Goal: Task Accomplishment & Management: Manage account settings

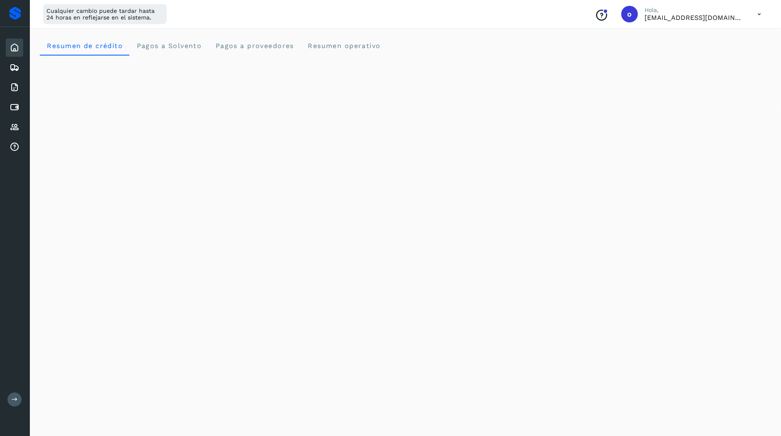
click at [12, 401] on icon at bounding box center [15, 399] width 6 height 6
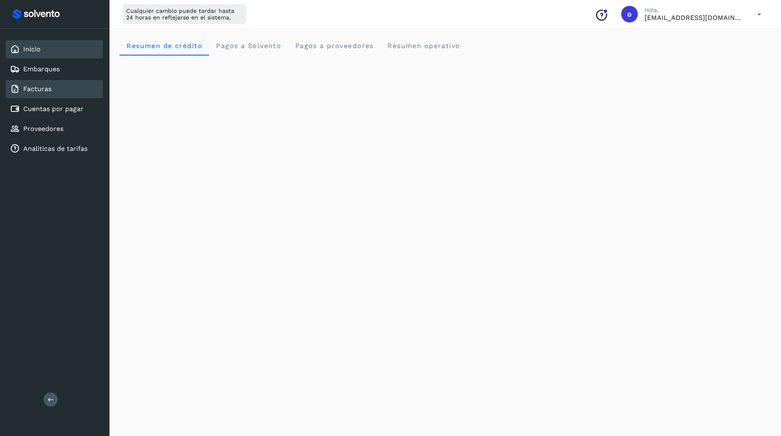
click at [81, 87] on div "Facturas" at bounding box center [54, 89] width 97 height 18
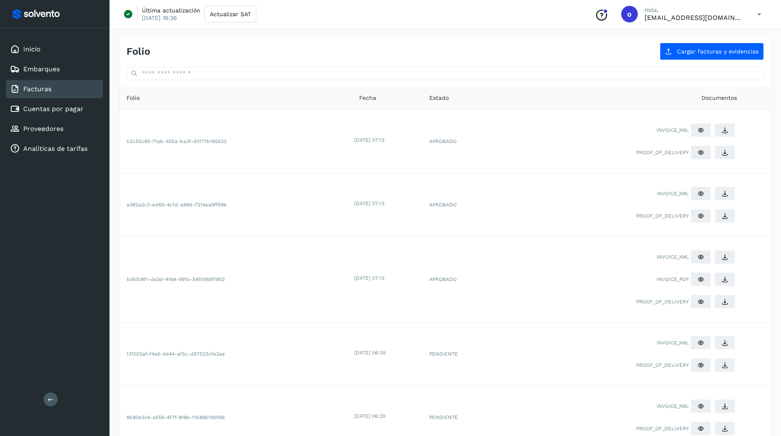
click at [536, 197] on div "INVOICE_XML" at bounding box center [628, 193] width 218 height 17
click at [702, 53] on span "Cargar facturas y evidencias" at bounding box center [718, 52] width 82 height 6
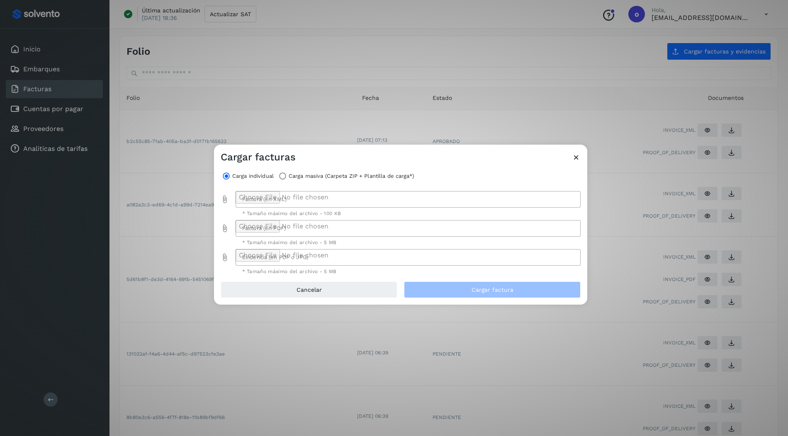
click at [576, 156] on icon at bounding box center [576, 157] width 9 height 9
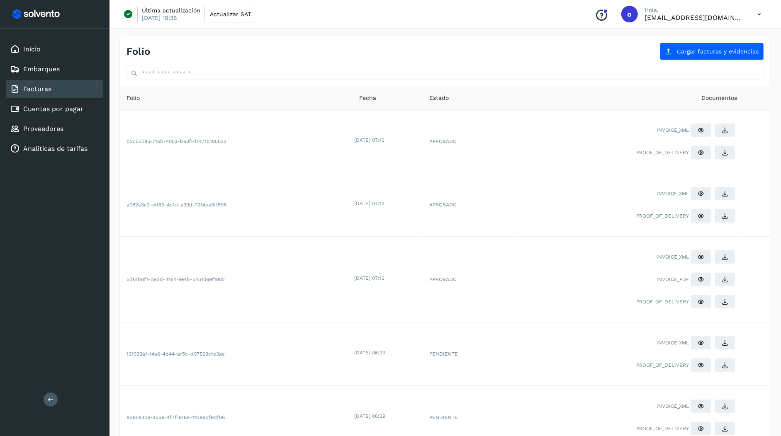
click at [752, 13] on icon at bounding box center [759, 14] width 17 height 17
click at [693, 54] on div "Cerrar sesión" at bounding box center [717, 54] width 99 height 16
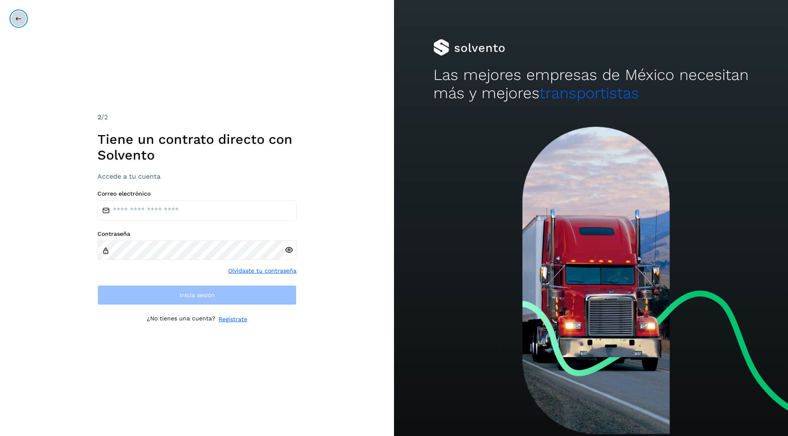
click at [20, 19] on icon at bounding box center [18, 18] width 7 height 7
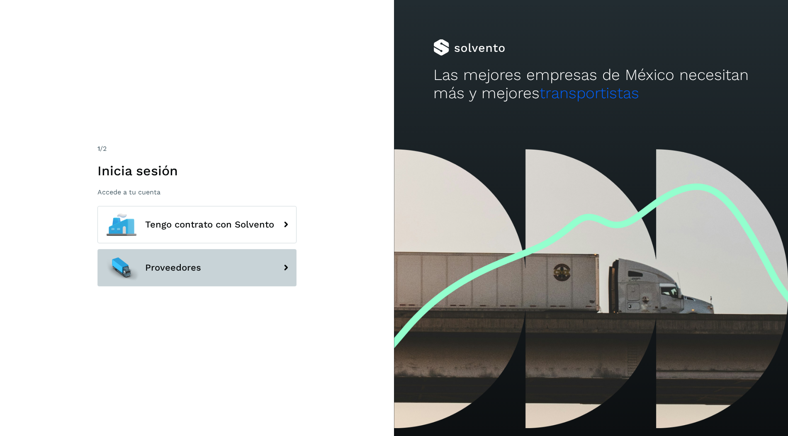
click at [161, 259] on button "Proveedores" at bounding box center [196, 267] width 199 height 37
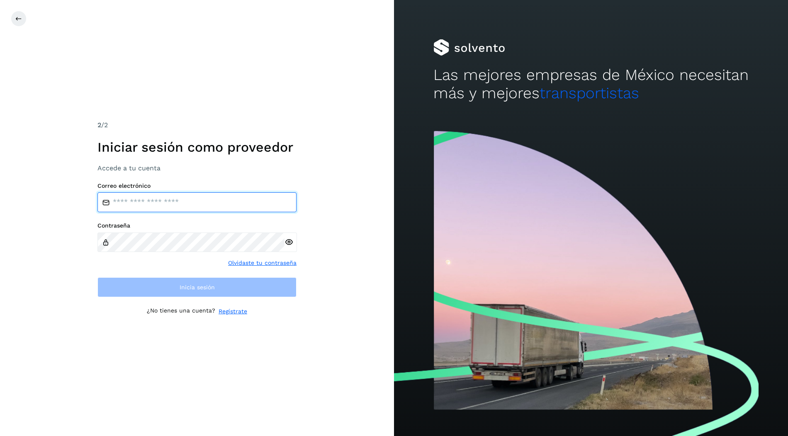
click at [180, 202] on input "email" at bounding box center [196, 202] width 199 height 20
type input "**********"
